Goal: Check status: Check status

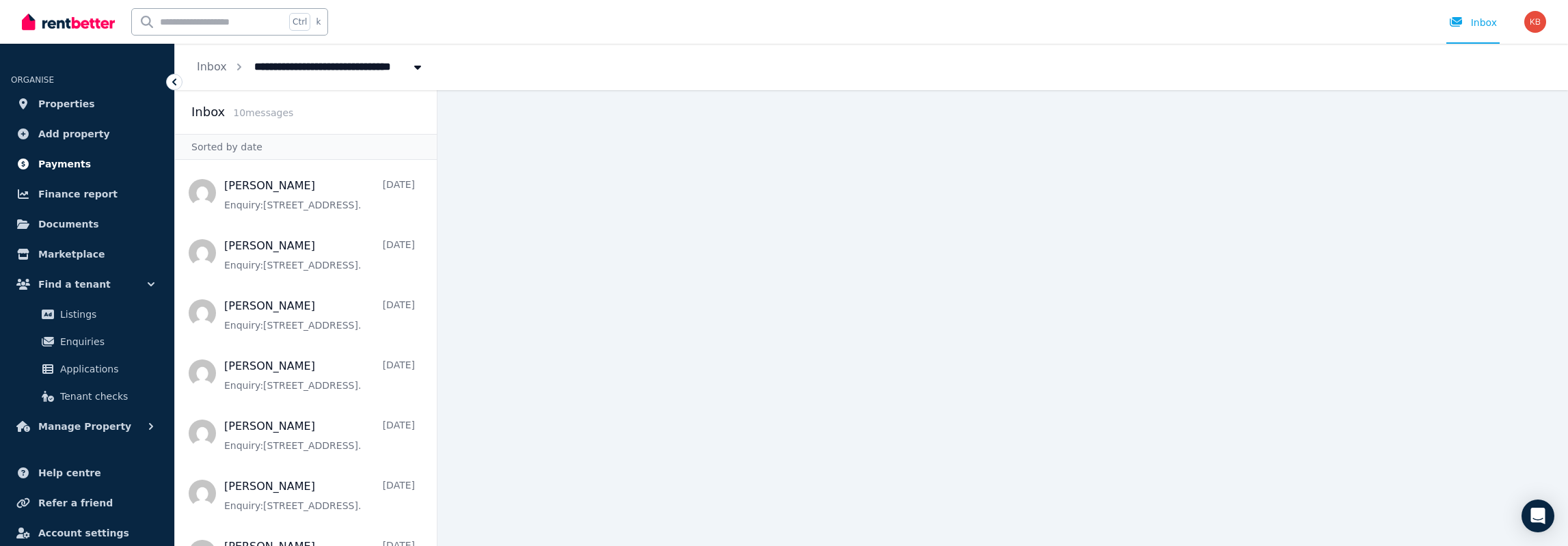
click at [58, 163] on span "Payments" at bounding box center [64, 163] width 53 height 16
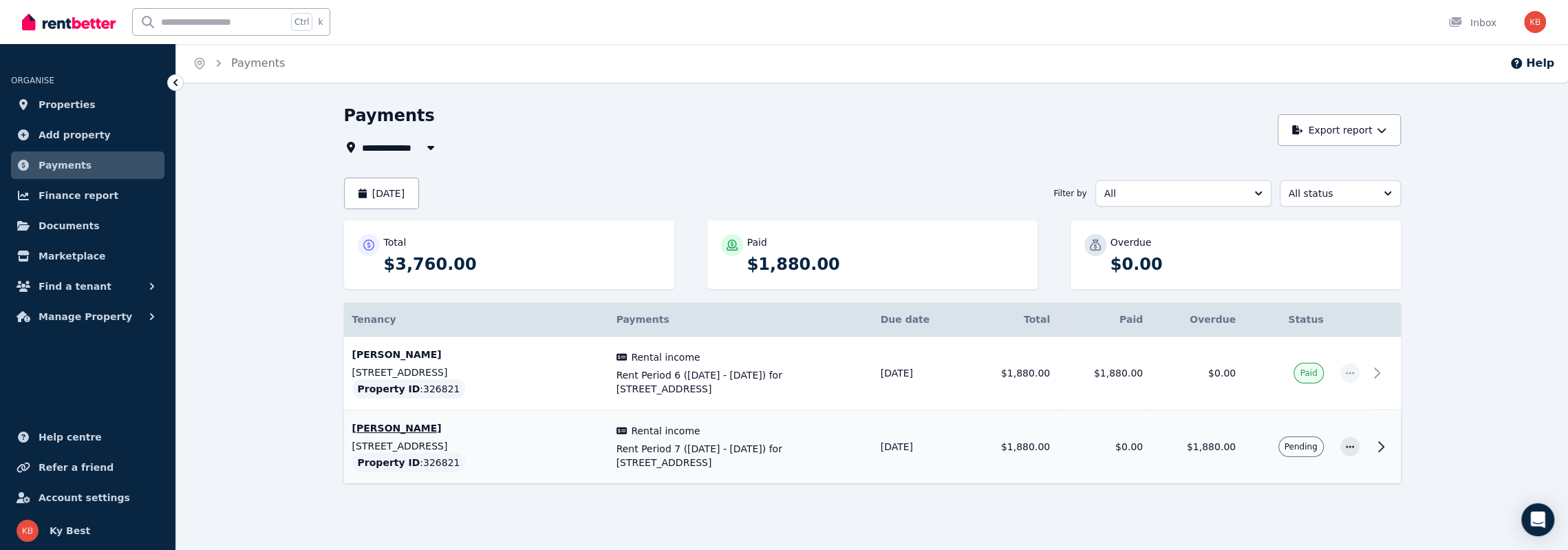
click at [1383, 445] on icon at bounding box center [1381, 446] width 5 height 10
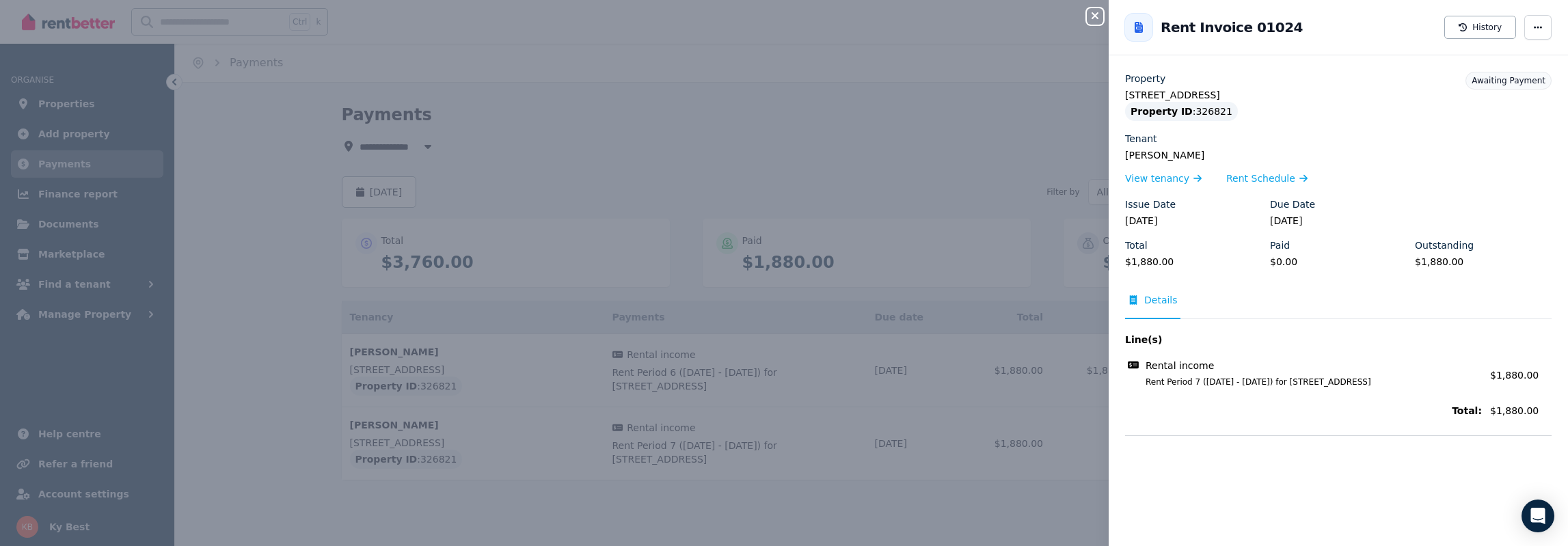
click at [1094, 13] on icon "button" at bounding box center [1094, 15] width 16 height 11
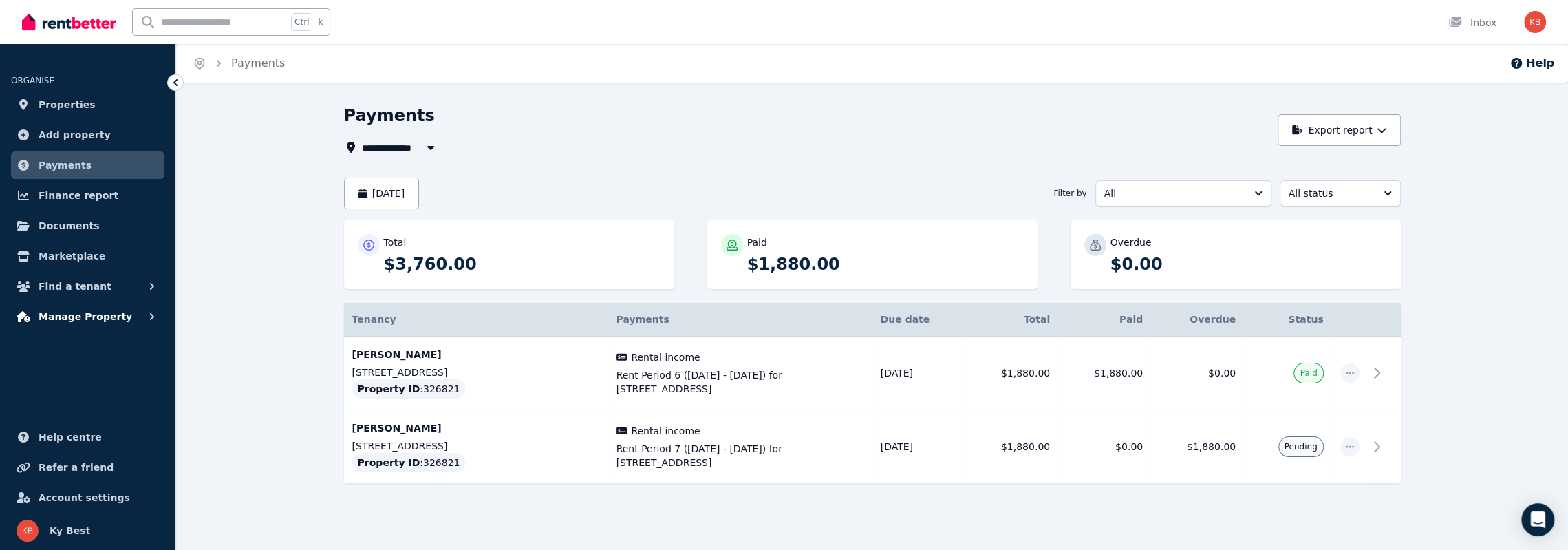
click at [81, 320] on span "Manage Property" at bounding box center [85, 316] width 94 height 16
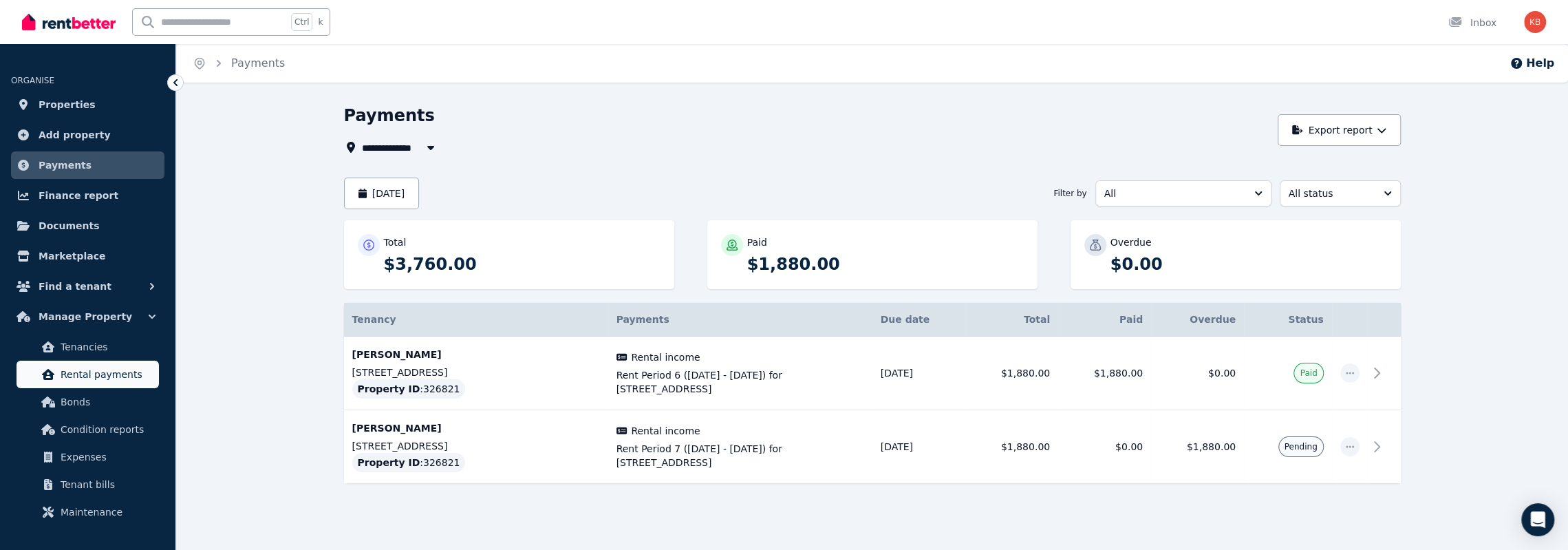
click at [85, 373] on span "Rental payments" at bounding box center [107, 374] width 93 height 16
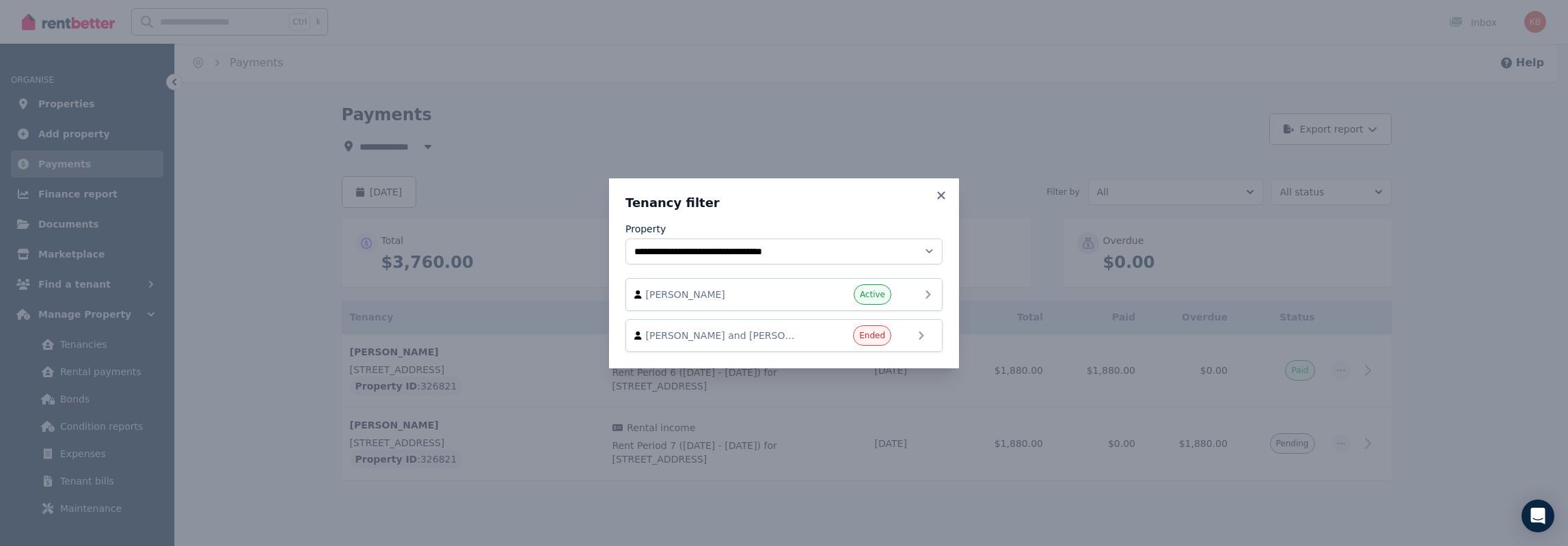
click at [717, 289] on span "[PERSON_NAME]" at bounding box center [723, 294] width 156 height 14
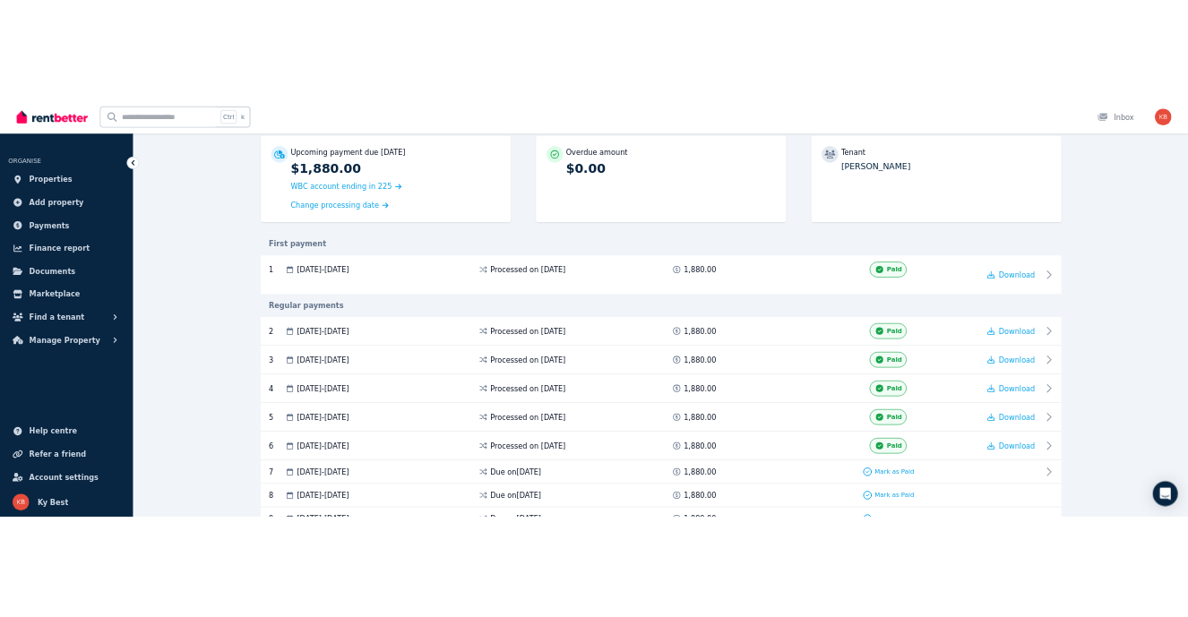
scroll to position [198, 0]
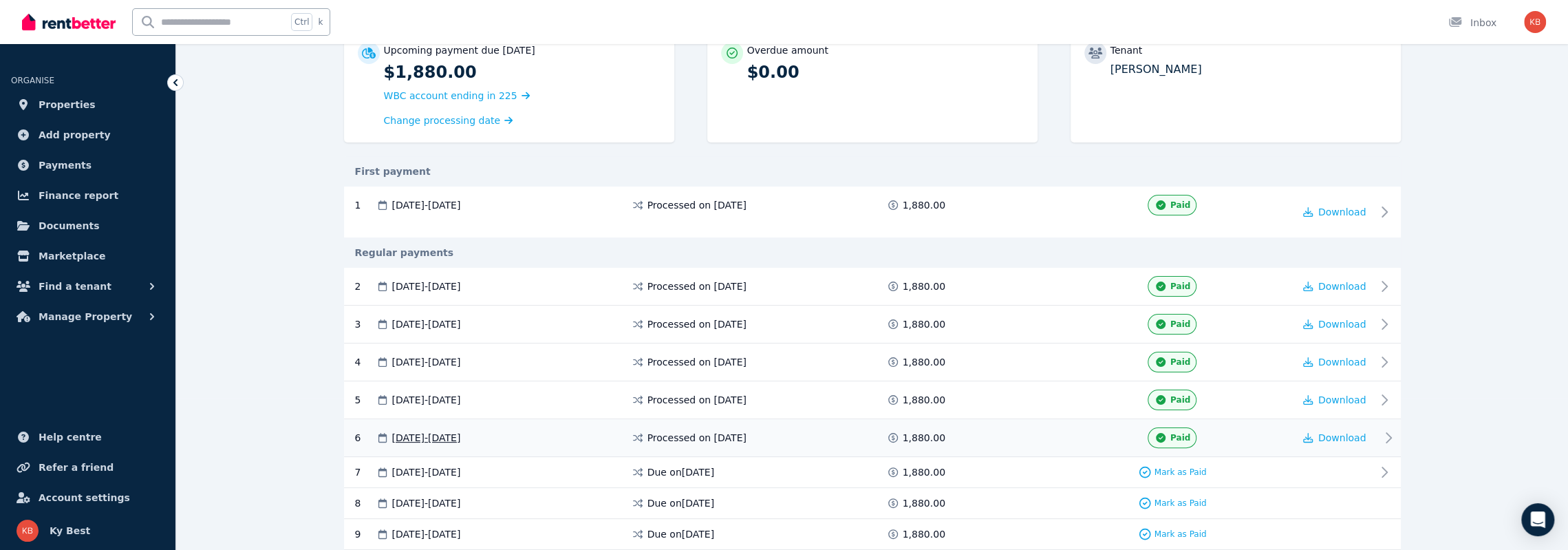
click at [1387, 435] on icon at bounding box center [1388, 437] width 16 height 16
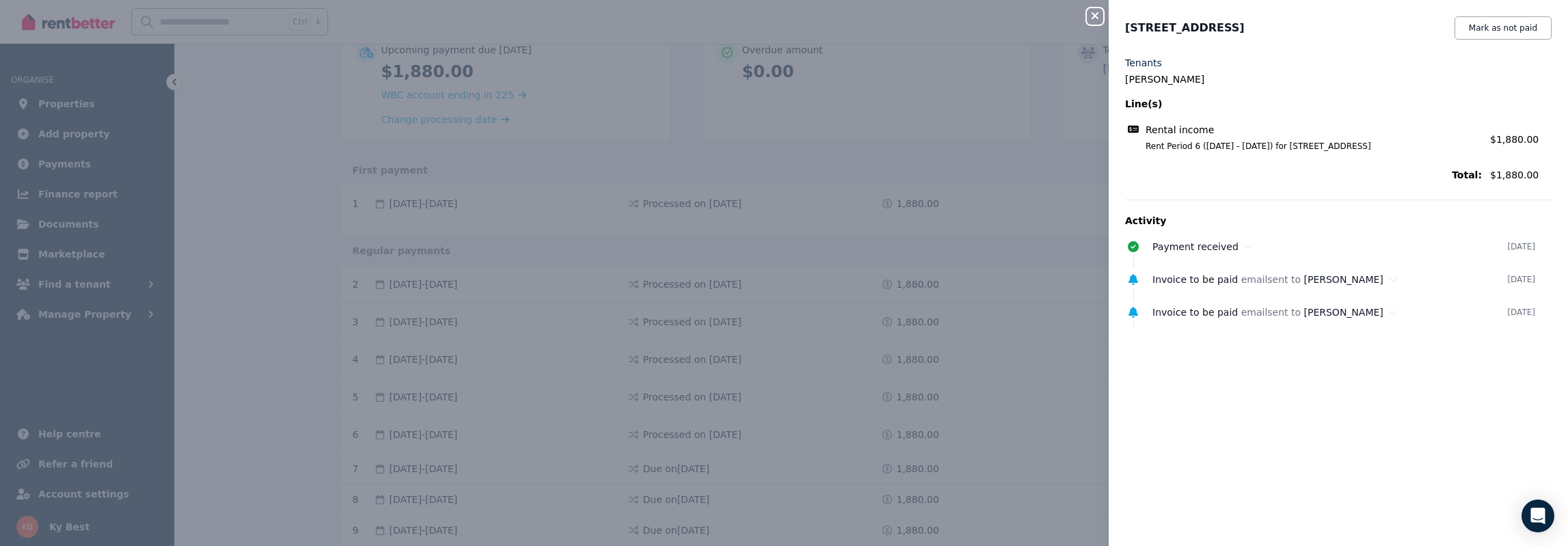
click at [1092, 15] on icon "button" at bounding box center [1094, 15] width 7 height 7
